Goal: Find specific page/section: Find specific page/section

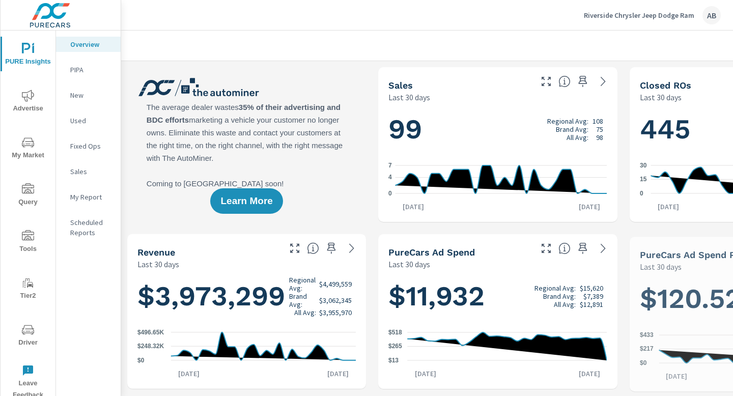
click at [29, 336] on span "Driver" at bounding box center [28, 336] width 49 height 25
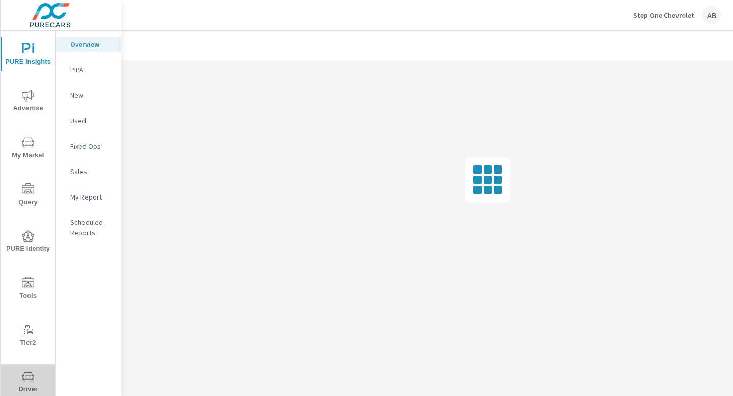
click at [33, 381] on icon "nav menu" at bounding box center [28, 377] width 12 height 12
click at [22, 381] on icon "nav menu" at bounding box center [28, 377] width 12 height 12
